Goal: Transaction & Acquisition: Purchase product/service

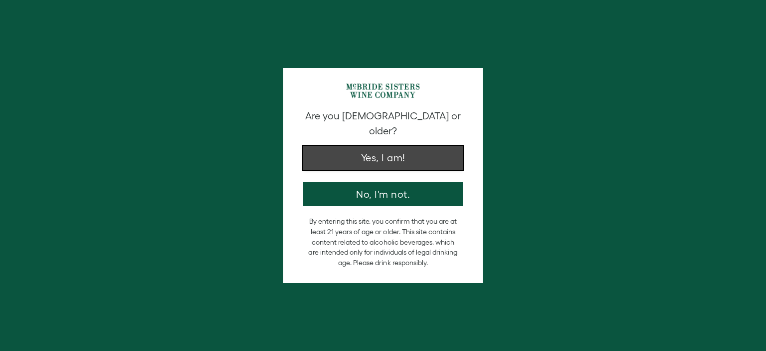
click at [395, 146] on button "Yes, I am!" at bounding box center [383, 158] width 160 height 24
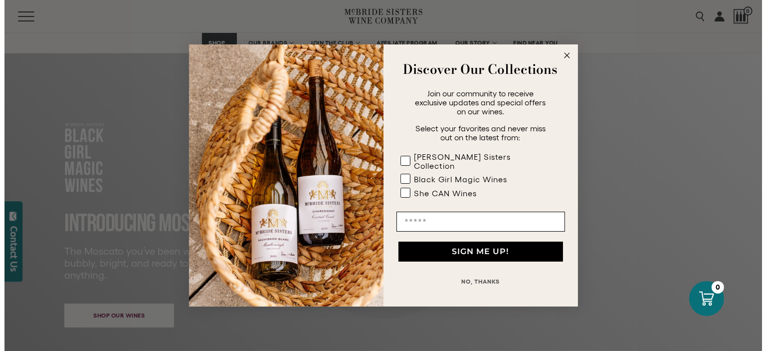
scroll to position [299, 0]
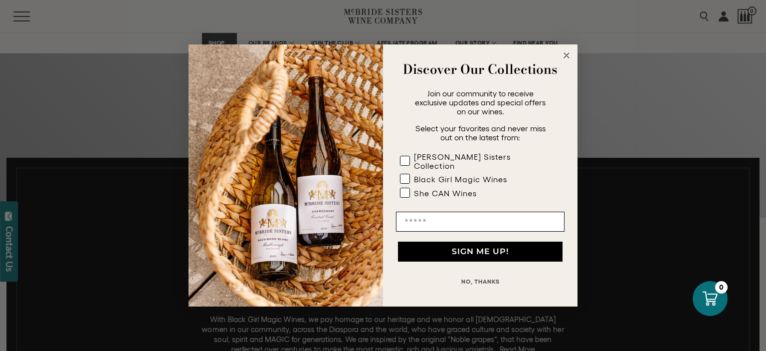
click at [564, 58] on circle "Close dialog" at bounding box center [566, 55] width 11 height 11
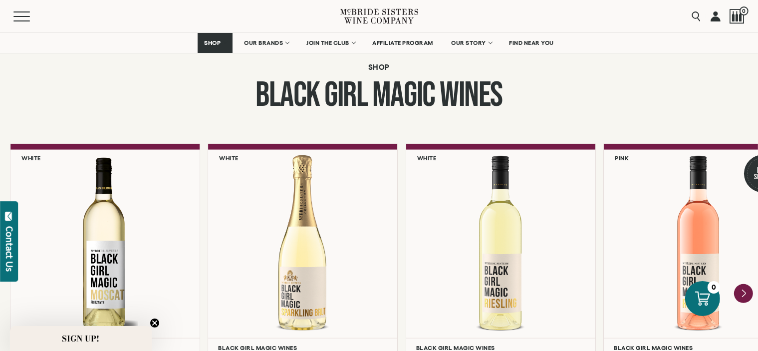
scroll to position [848, 0]
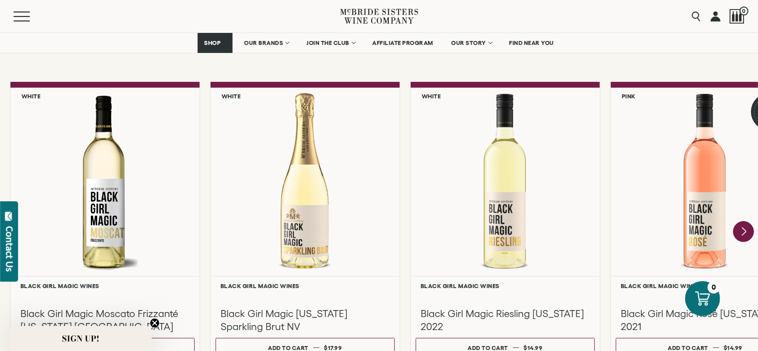
click at [743, 233] on icon "Next" at bounding box center [744, 231] width 4 height 8
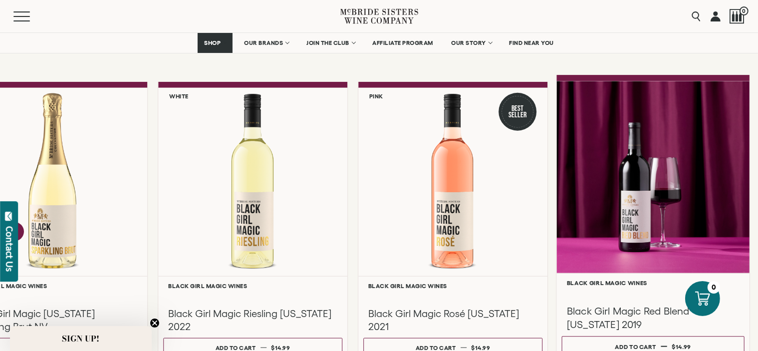
click at [693, 239] on div at bounding box center [652, 177] width 193 height 192
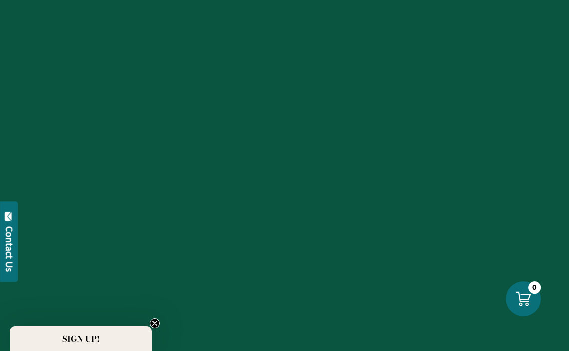
scroll to position [848, 0]
